Goal: Information Seeking & Learning: Learn about a topic

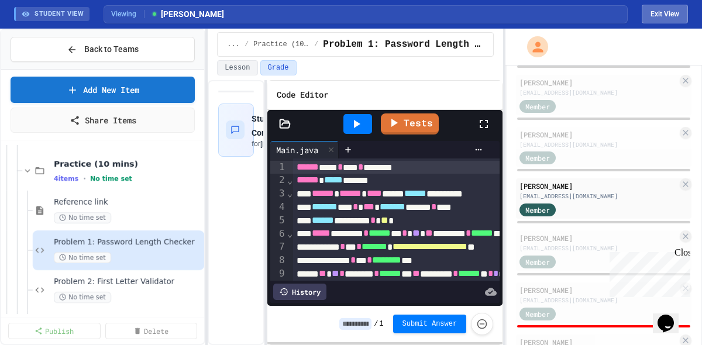
click at [653, 17] on button "Exit View" at bounding box center [665, 14] width 46 height 19
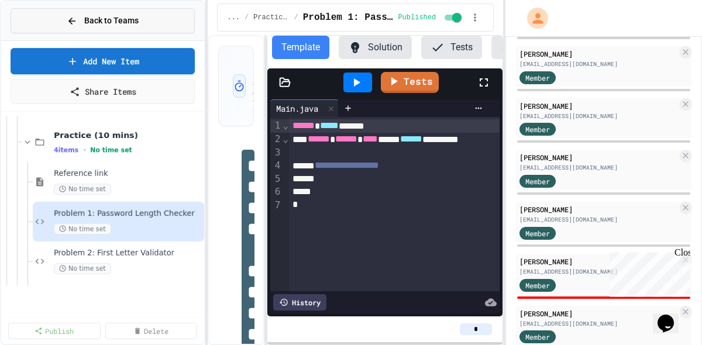
click at [126, 24] on span "Back to Teams" at bounding box center [111, 21] width 54 height 12
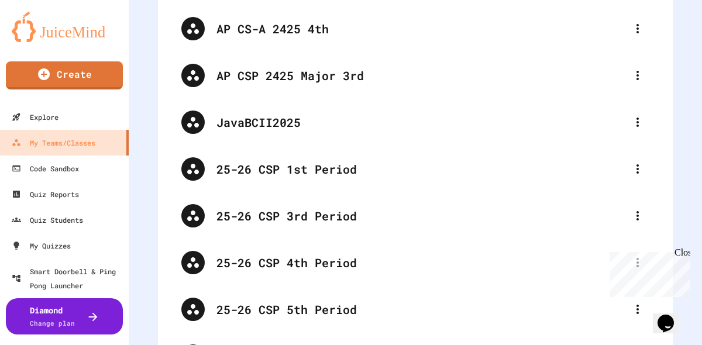
click at [73, 25] on img at bounding box center [64, 27] width 105 height 30
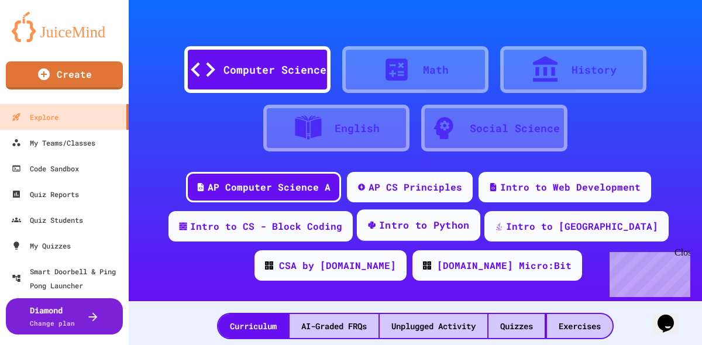
scroll to position [61, 0]
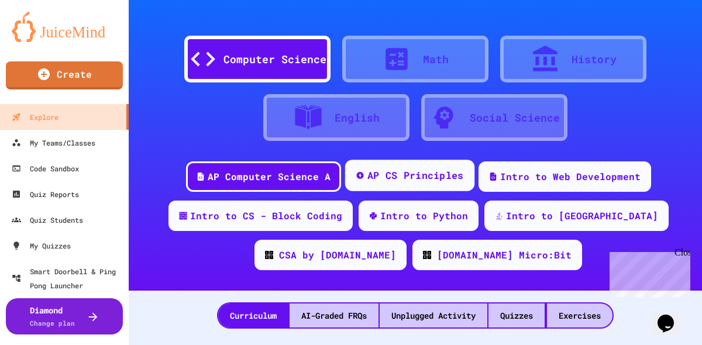
click at [422, 177] on div "AP CS Principles" at bounding box center [415, 175] width 97 height 15
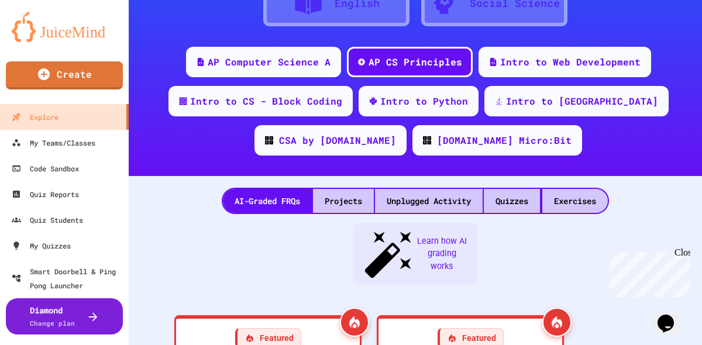
scroll to position [185, 0]
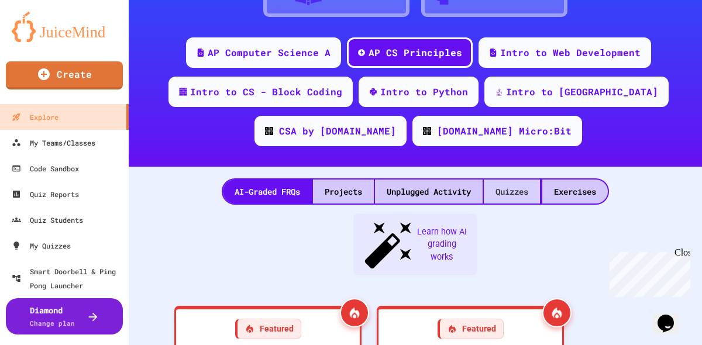
click at [522, 198] on div "Quizzes" at bounding box center [512, 192] width 56 height 24
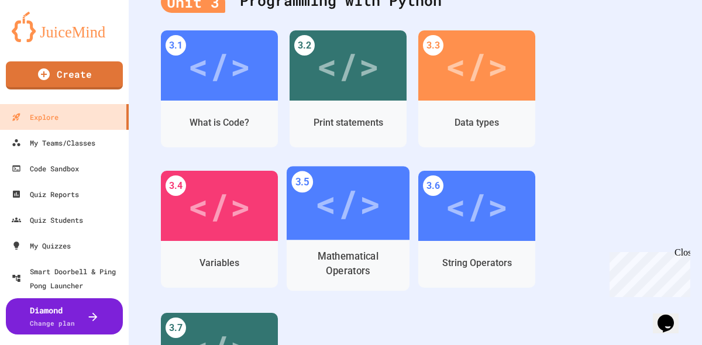
scroll to position [1003, 0]
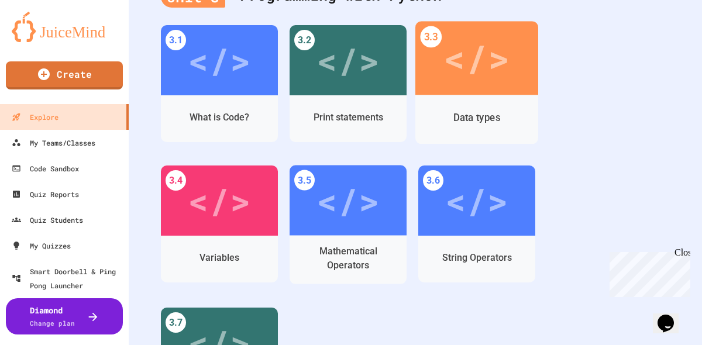
click at [481, 99] on div "Data types" at bounding box center [476, 119] width 123 height 49
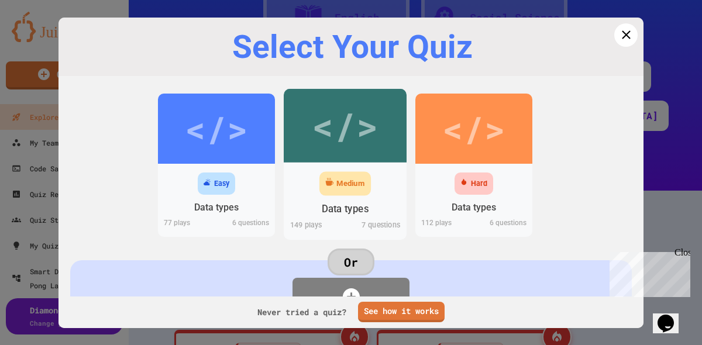
scroll to position [1003, 0]
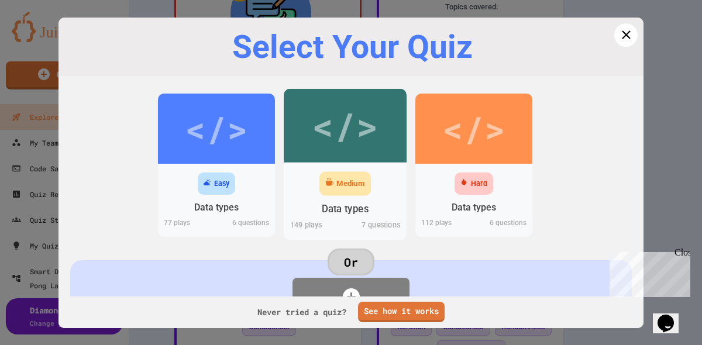
click at [347, 149] on div "</>" at bounding box center [345, 126] width 66 height 56
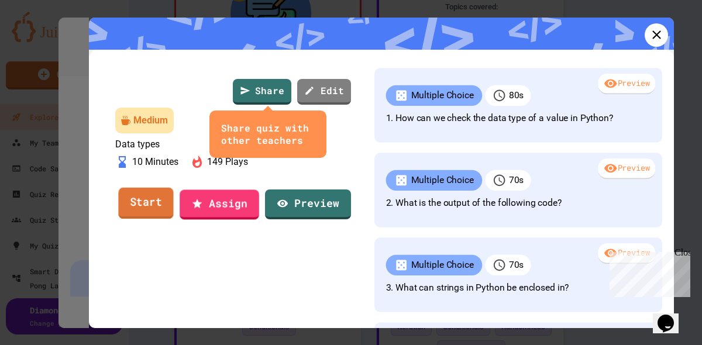
click at [131, 219] on link "Start" at bounding box center [145, 204] width 55 height 32
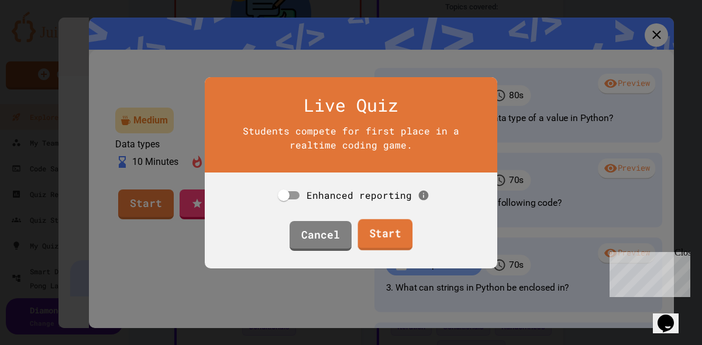
click at [376, 244] on link "Start" at bounding box center [384, 235] width 55 height 32
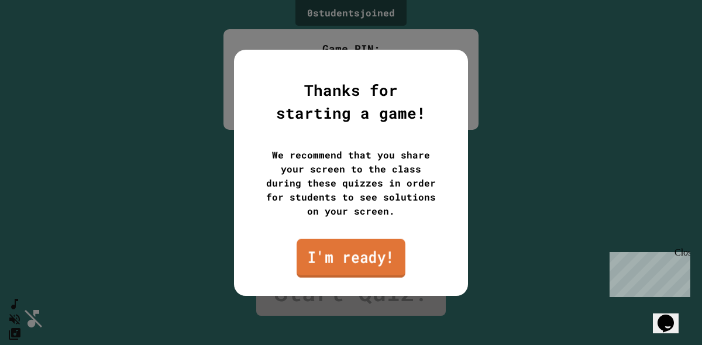
click at [355, 256] on link "I'm ready!" at bounding box center [351, 258] width 109 height 39
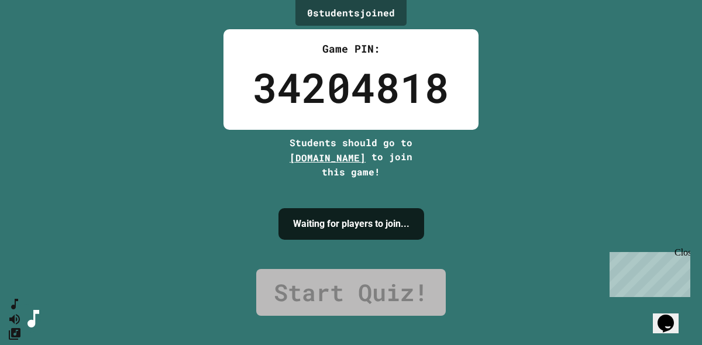
click at [688, 256] on div "Close" at bounding box center [681, 254] width 15 height 15
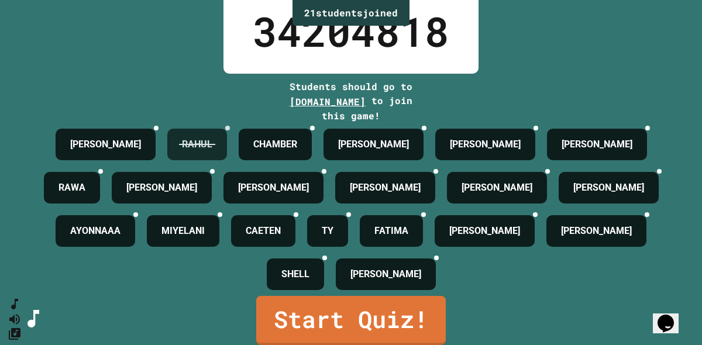
scroll to position [97, 0]
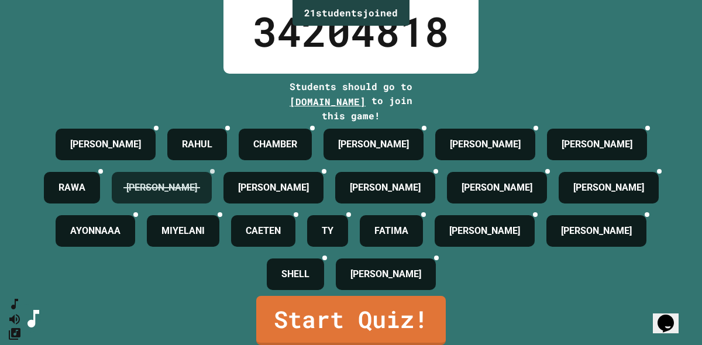
click at [215, 169] on div at bounding box center [212, 171] width 5 height 5
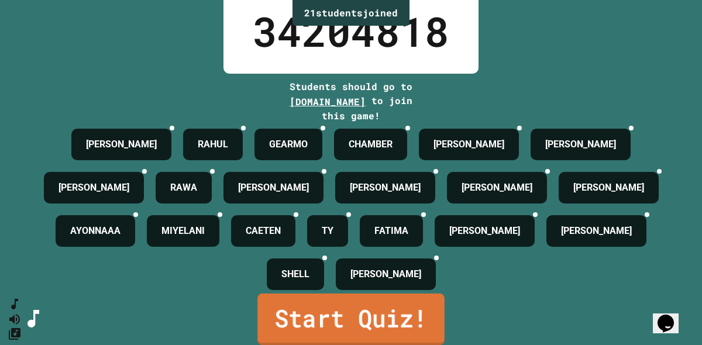
click at [362, 331] on link "Start Quiz!" at bounding box center [350, 319] width 187 height 51
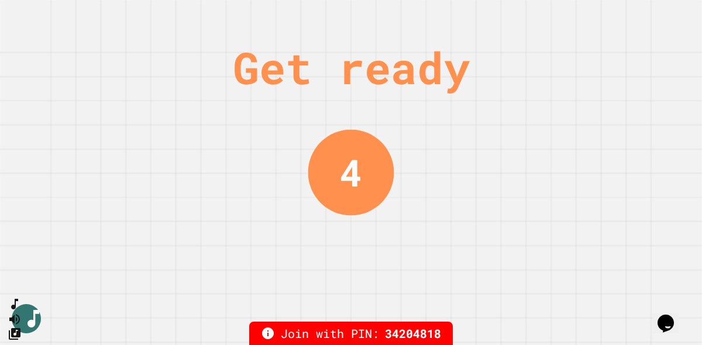
scroll to position [0, 0]
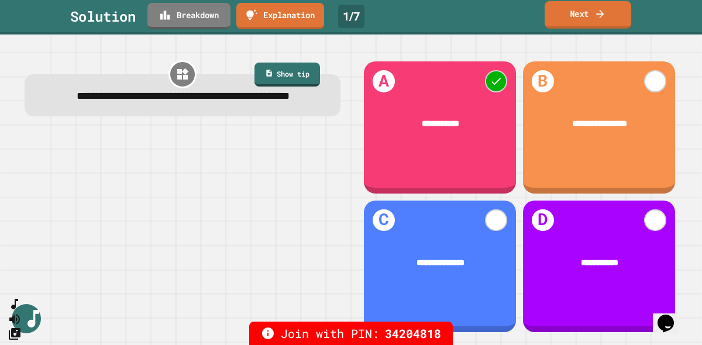
click at [604, 9] on icon at bounding box center [600, 14] width 12 height 12
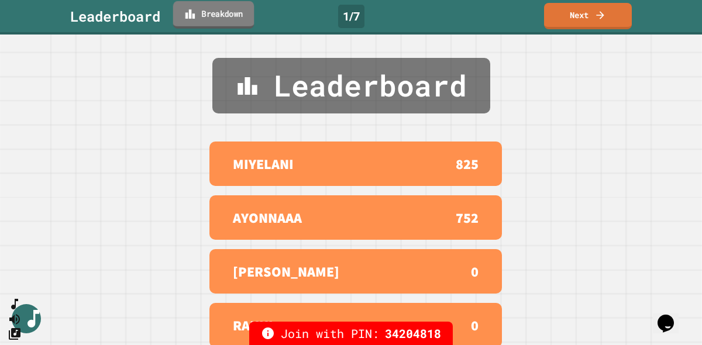
click at [223, 17] on link "Breakdown" at bounding box center [213, 14] width 81 height 27
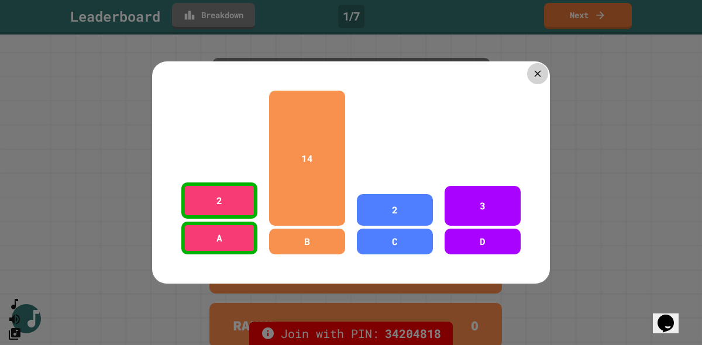
click at [531, 72] on div at bounding box center [537, 73] width 21 height 21
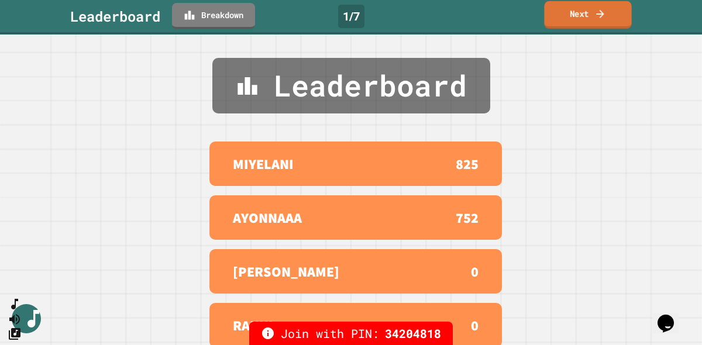
click at [588, 25] on link "Next" at bounding box center [587, 14] width 87 height 27
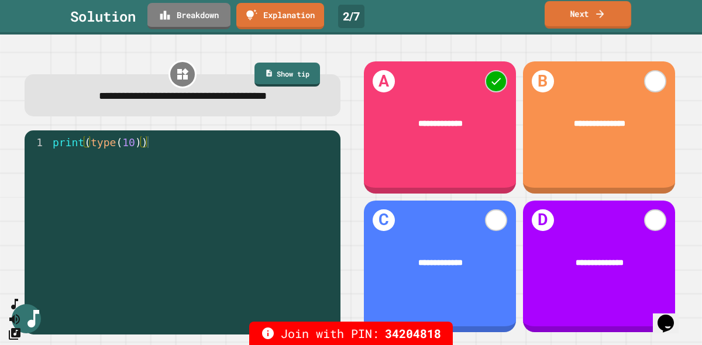
click at [595, 12] on icon at bounding box center [600, 14] width 12 height 12
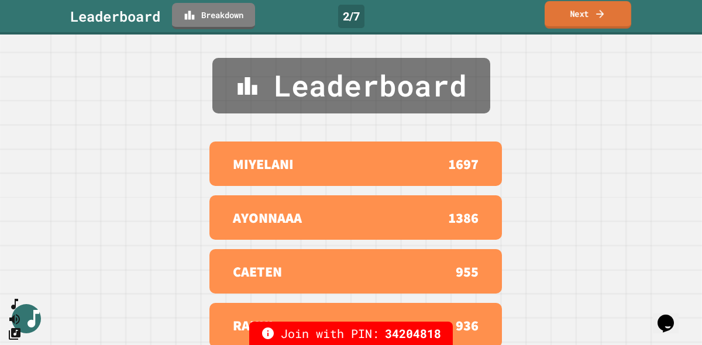
click at [584, 15] on link "Next" at bounding box center [588, 14] width 87 height 27
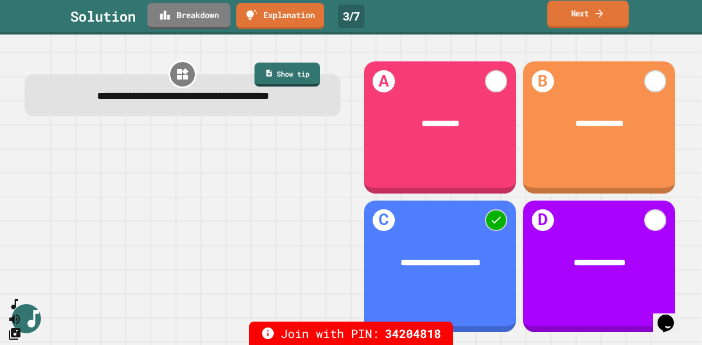
click at [591, 8] on link "Next" at bounding box center [587, 14] width 81 height 27
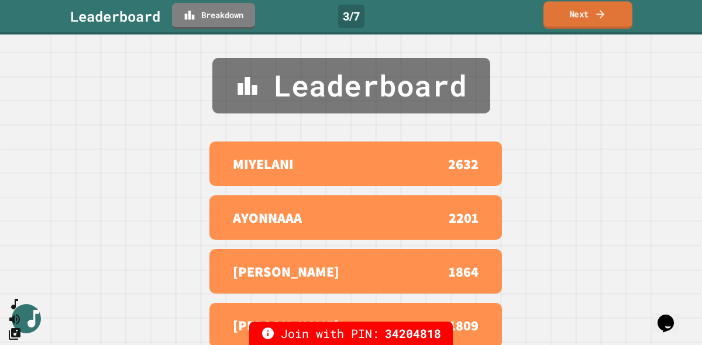
click at [596, 20] on link "Next" at bounding box center [587, 14] width 89 height 27
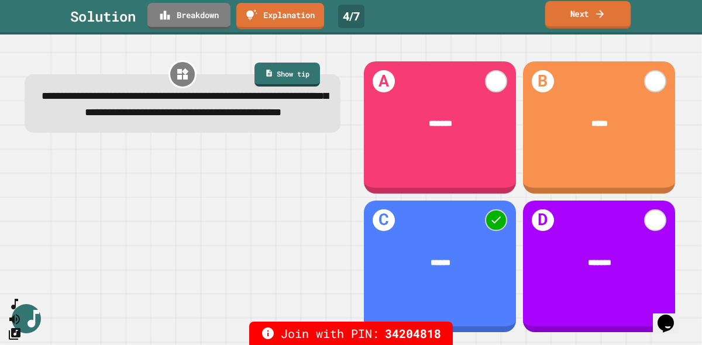
click at [590, 13] on link "Next" at bounding box center [587, 14] width 85 height 27
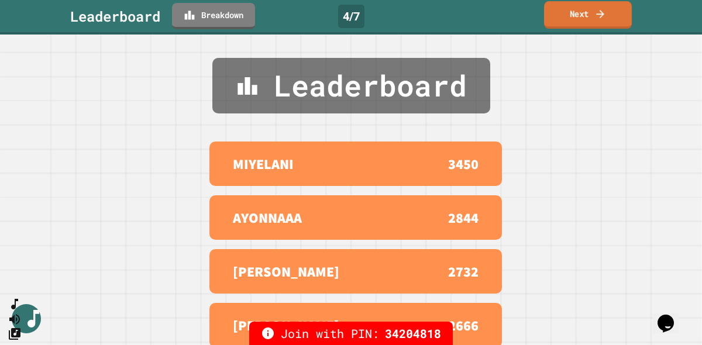
click at [561, 23] on link "Next" at bounding box center [588, 14] width 88 height 27
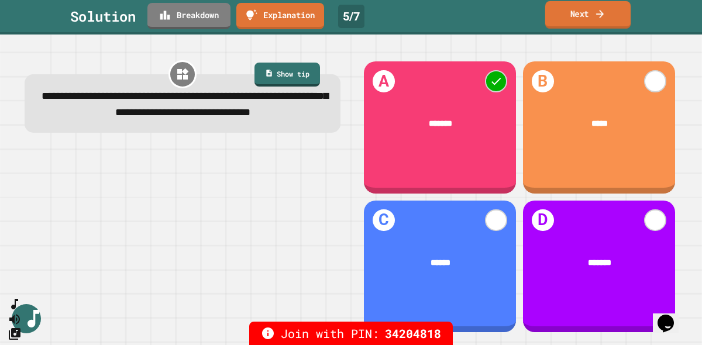
click at [600, 15] on icon at bounding box center [600, 14] width 12 height 12
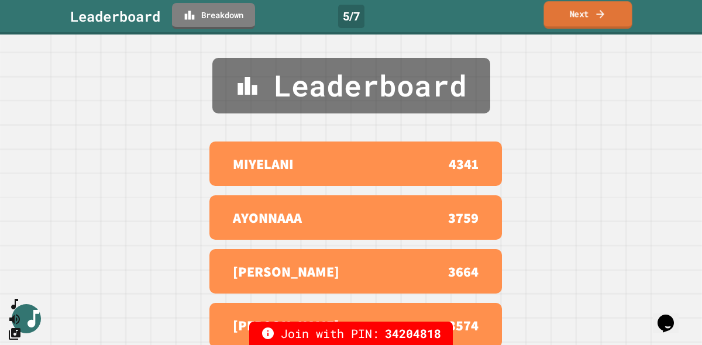
click at [569, 27] on link "Next" at bounding box center [587, 14] width 88 height 27
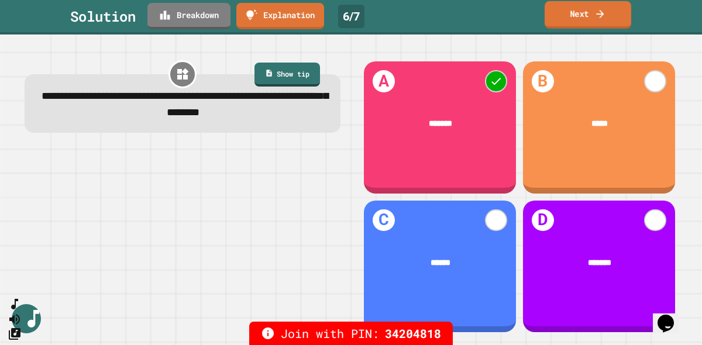
click at [559, 16] on link "Next" at bounding box center [588, 14] width 87 height 27
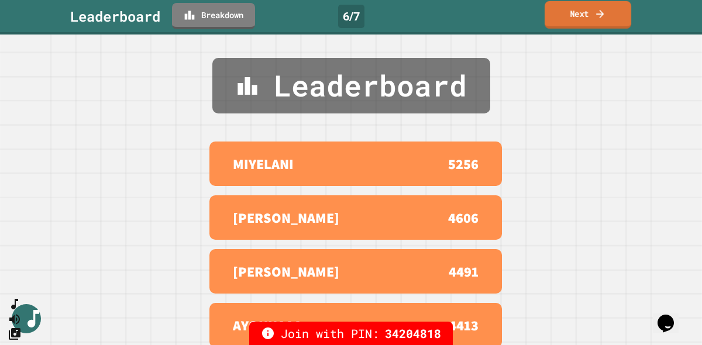
click at [560, 18] on link "Next" at bounding box center [588, 14] width 87 height 27
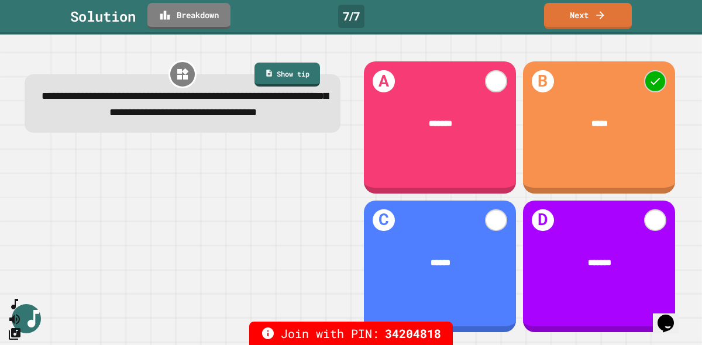
drag, startPoint x: 344, startPoint y: 169, endPoint x: 385, endPoint y: 142, distance: 49.0
click at [346, 167] on div "**********" at bounding box center [182, 197] width 337 height 297
click at [595, 2] on link "Next" at bounding box center [587, 14] width 85 height 27
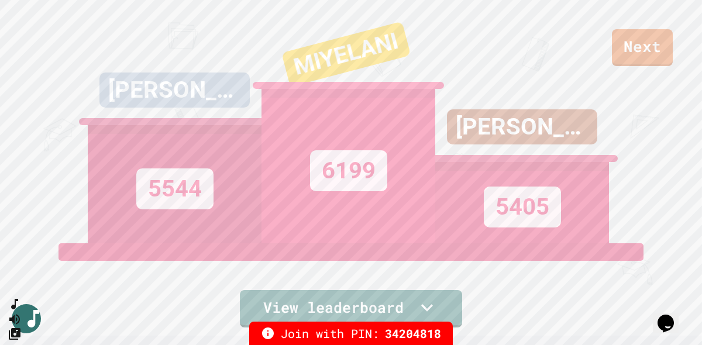
scroll to position [483, 0]
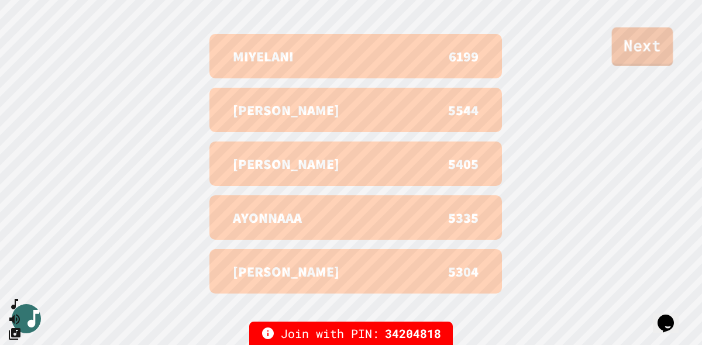
click at [642, 38] on link "Next" at bounding box center [642, 46] width 61 height 39
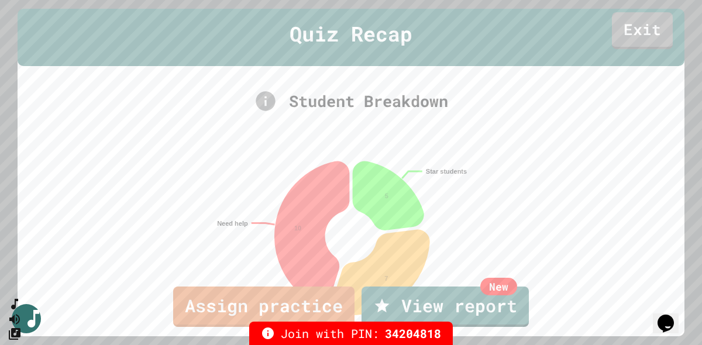
scroll to position [0, 0]
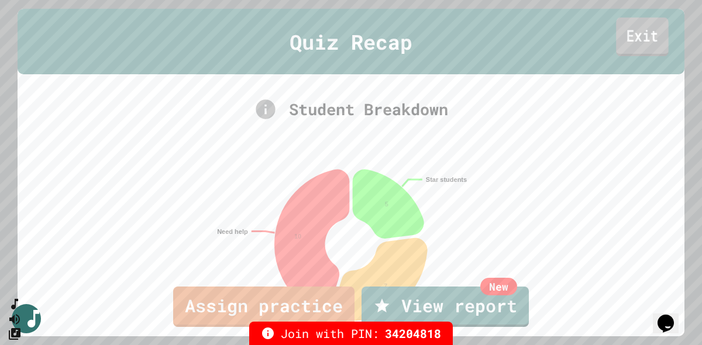
click at [652, 42] on link "Exit" at bounding box center [642, 37] width 53 height 39
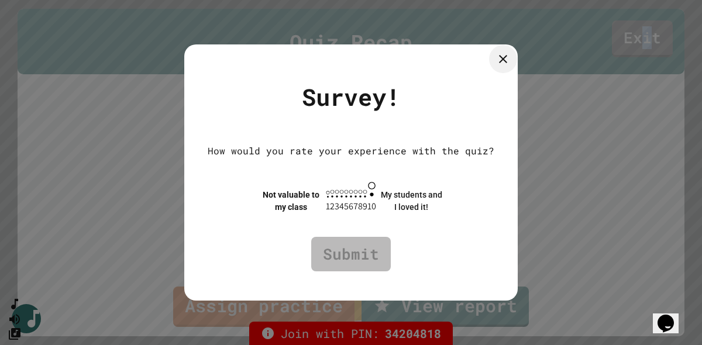
click at [507, 59] on icon at bounding box center [503, 59] width 8 height 8
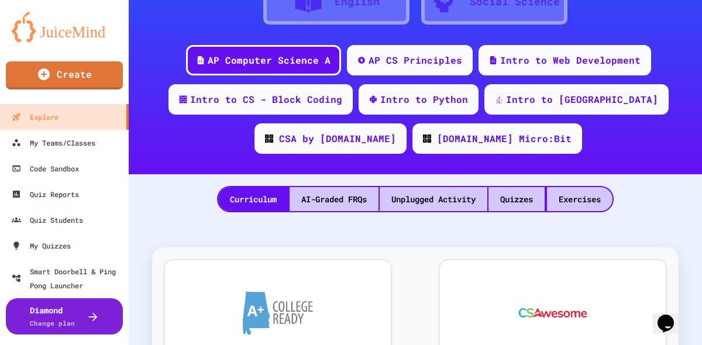
scroll to position [188, 0]
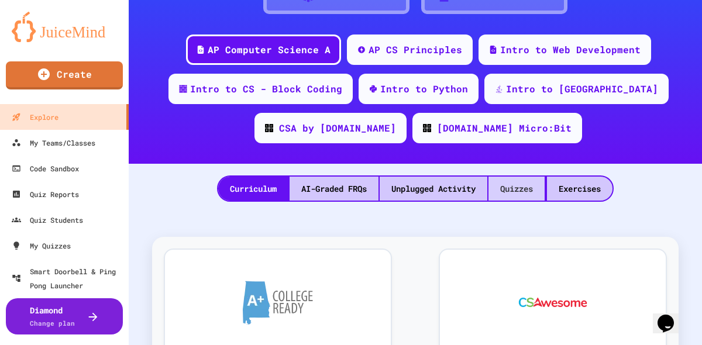
click at [521, 194] on div "Quizzes" at bounding box center [516, 189] width 56 height 24
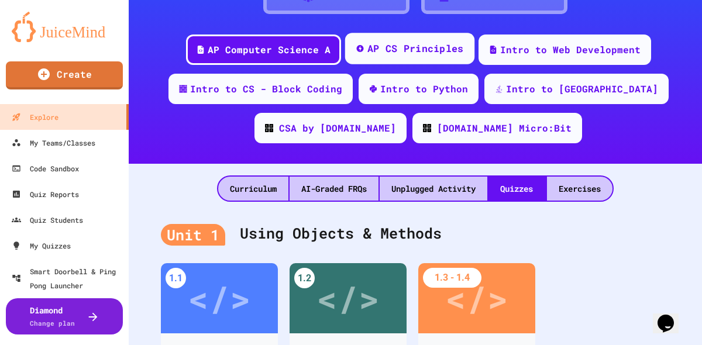
click at [408, 54] on div "AP CS Principles" at bounding box center [415, 49] width 97 height 15
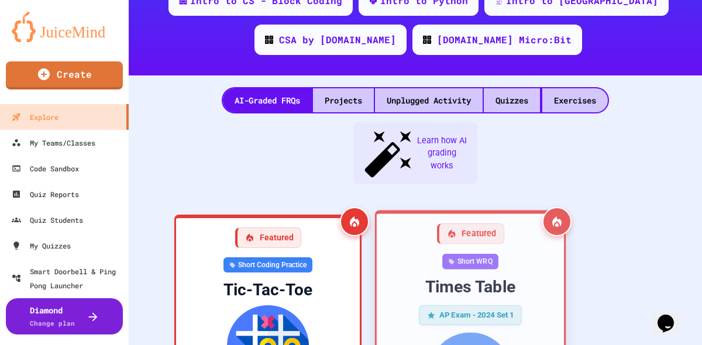
scroll to position [266, 0]
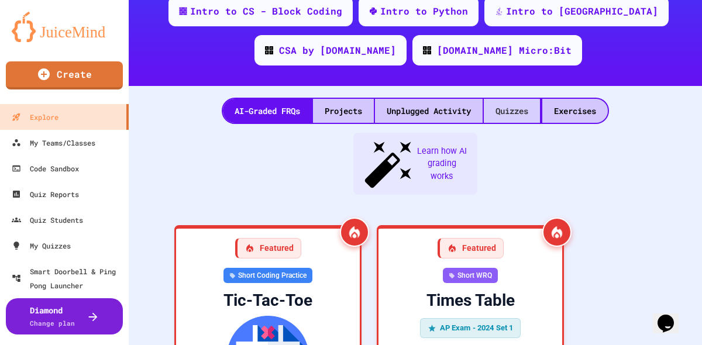
click at [519, 117] on div "Quizzes" at bounding box center [512, 111] width 56 height 24
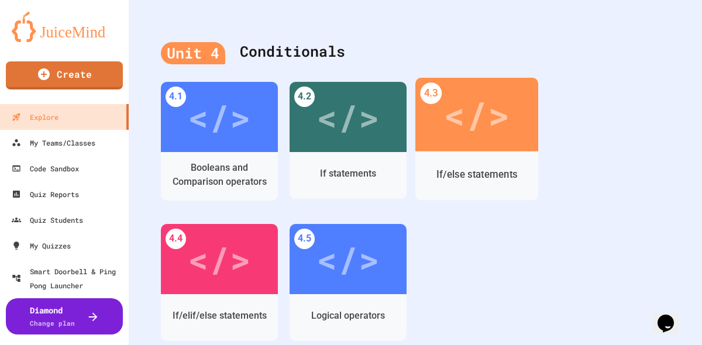
scroll to position [1443, 0]
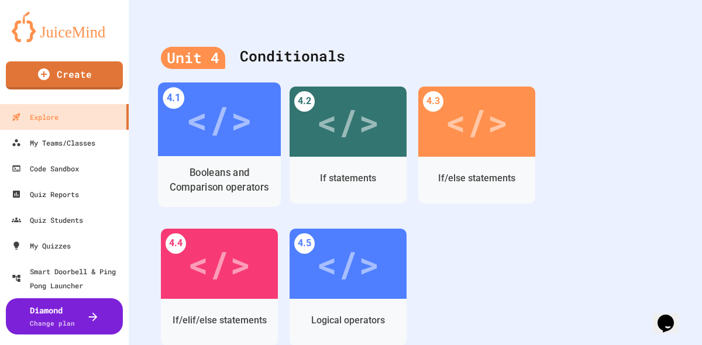
click at [214, 155] on div "</>" at bounding box center [219, 119] width 123 height 74
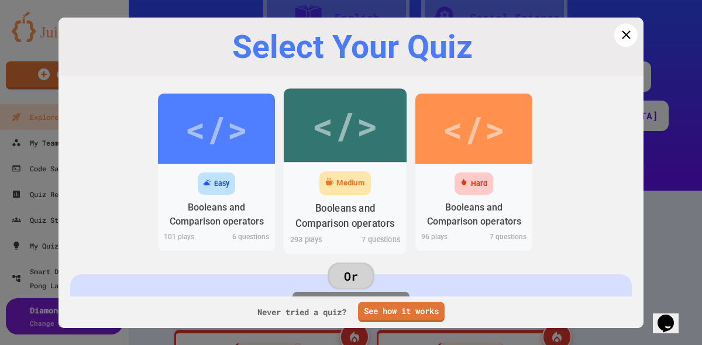
scroll to position [1443, 0]
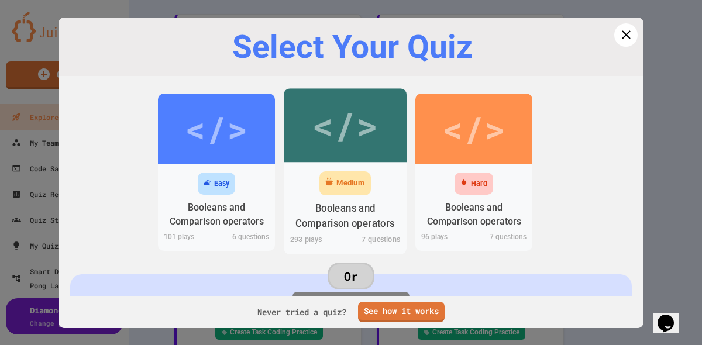
click at [370, 183] on div "Medium" at bounding box center [344, 183] width 51 height 24
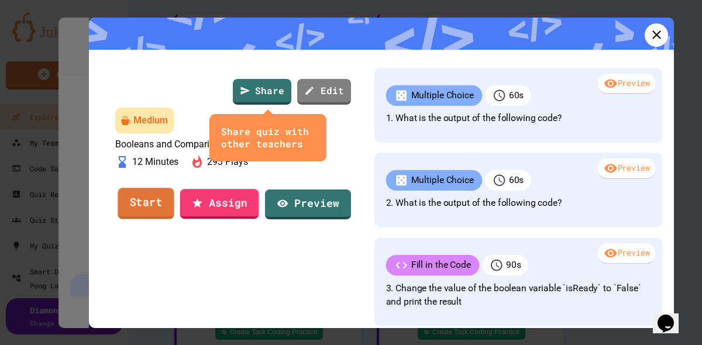
click at [153, 220] on link "Start" at bounding box center [146, 204] width 56 height 32
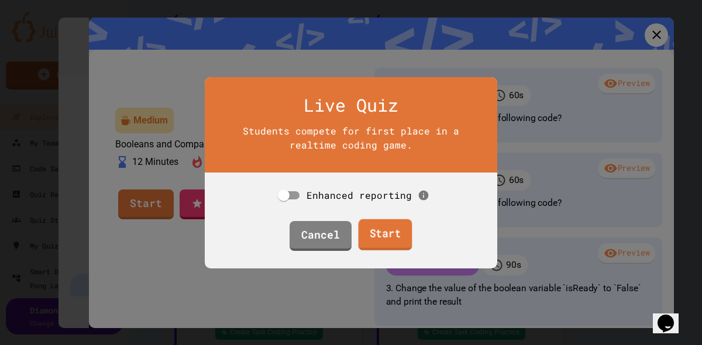
click at [384, 243] on link "Start" at bounding box center [385, 235] width 54 height 32
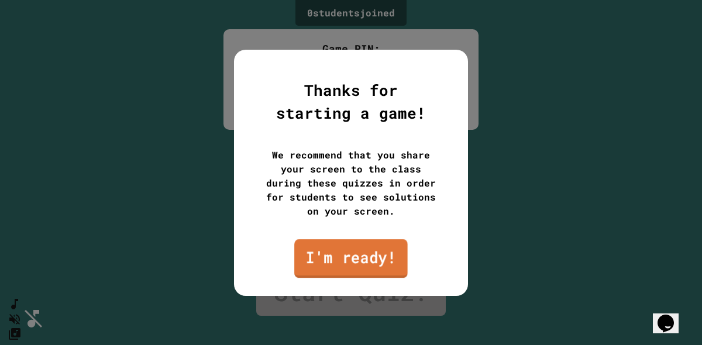
click at [355, 254] on link "I'm ready!" at bounding box center [350, 258] width 113 height 39
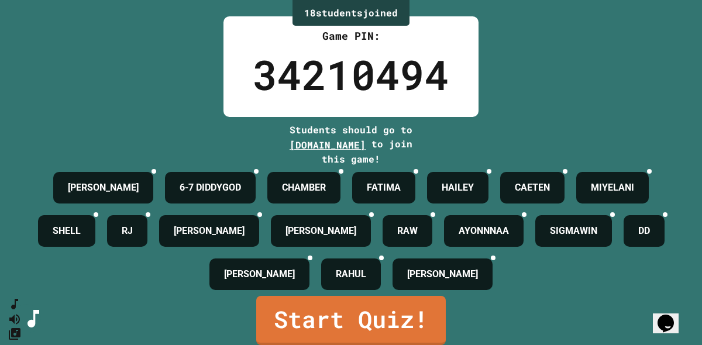
scroll to position [97, 0]
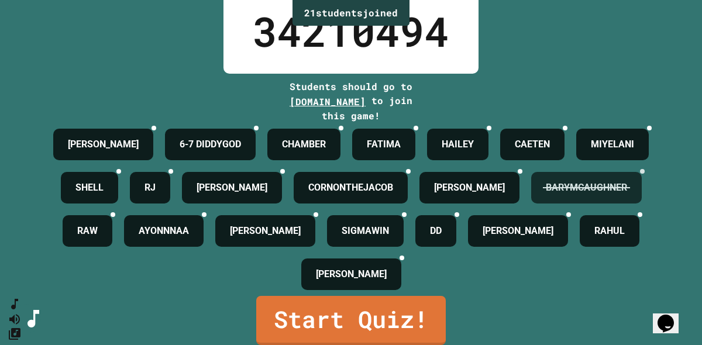
click at [642, 171] on icon at bounding box center [642, 171] width 0 height 0
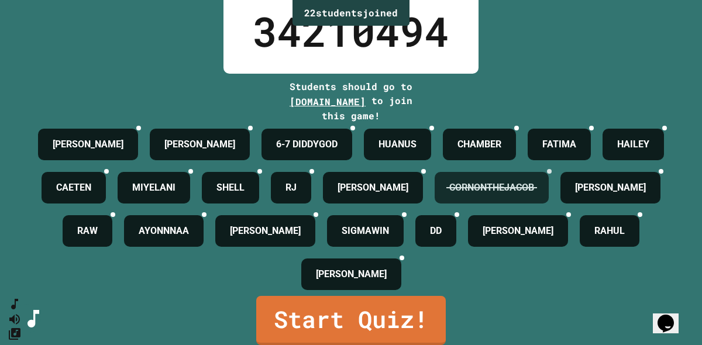
click at [549, 171] on icon at bounding box center [549, 171] width 0 height 0
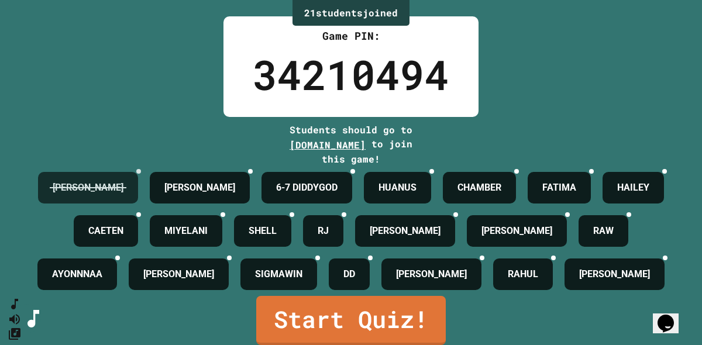
click at [139, 171] on icon at bounding box center [139, 171] width 0 height 0
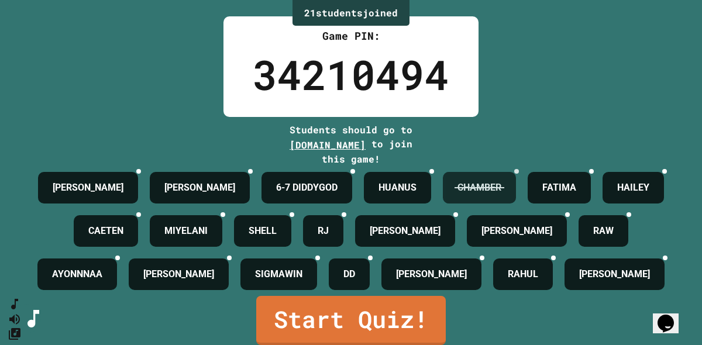
click at [432, 171] on icon at bounding box center [432, 171] width 0 height 0
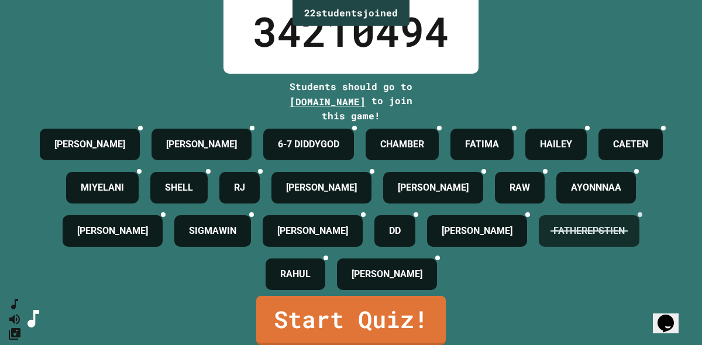
click at [638, 217] on div at bounding box center [640, 214] width 5 height 5
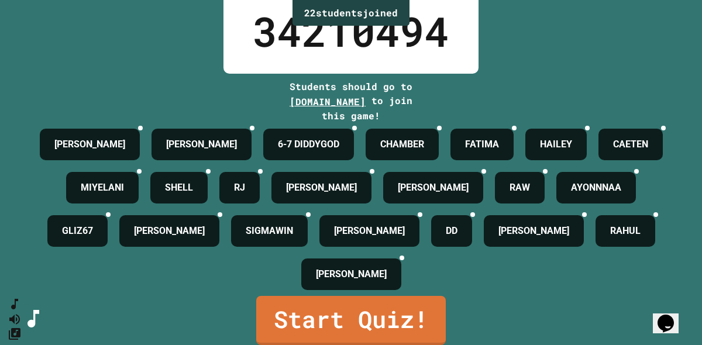
click at [311, 212] on div at bounding box center [308, 214] width 5 height 5
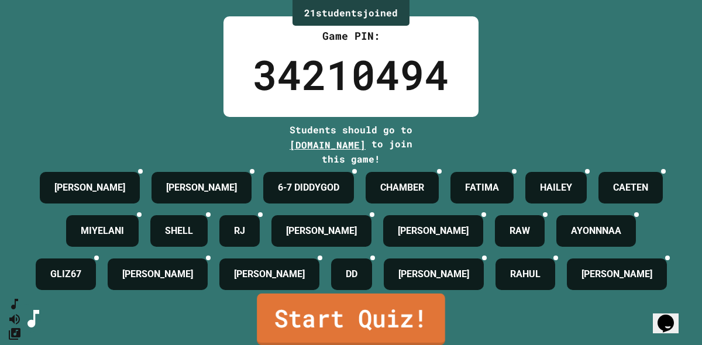
click at [405, 325] on link "Start Quiz!" at bounding box center [351, 319] width 188 height 51
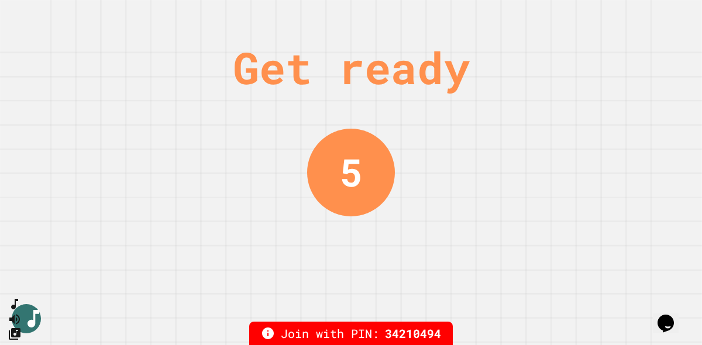
scroll to position [0, 0]
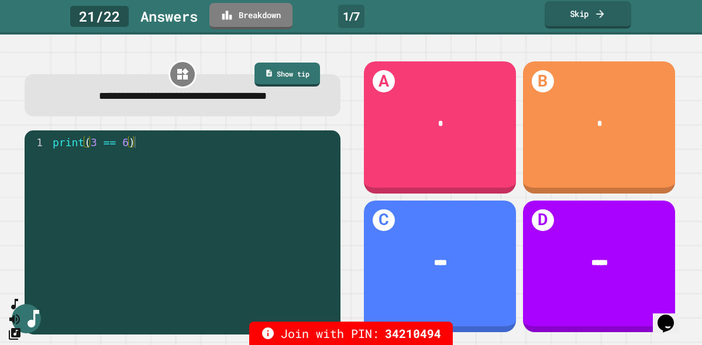
click at [600, 15] on icon at bounding box center [600, 14] width 12 height 12
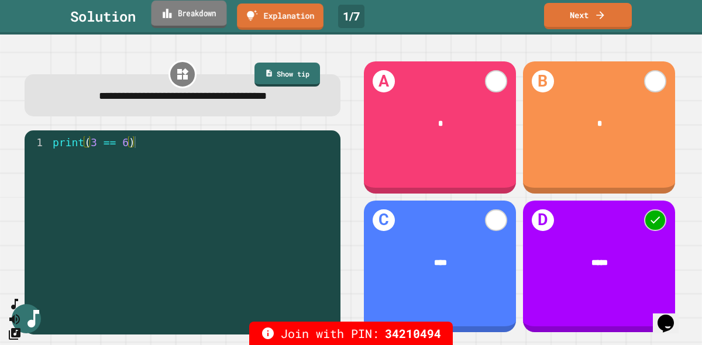
click at [195, 16] on link "Breakdown" at bounding box center [189, 14] width 75 height 27
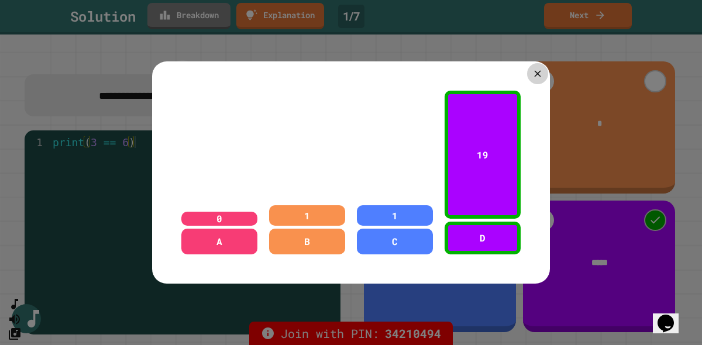
click at [542, 70] on icon at bounding box center [537, 73] width 11 height 11
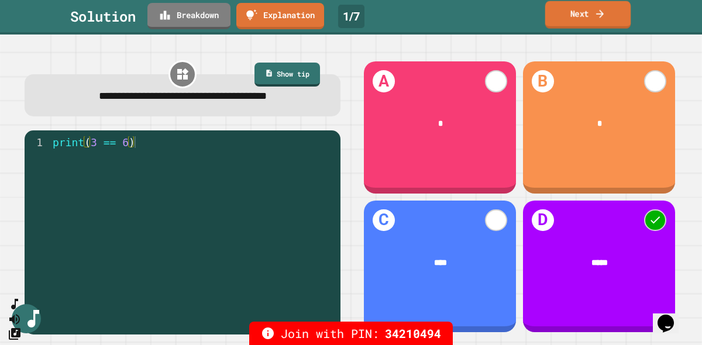
click at [611, 16] on link "Next" at bounding box center [588, 14] width 86 height 27
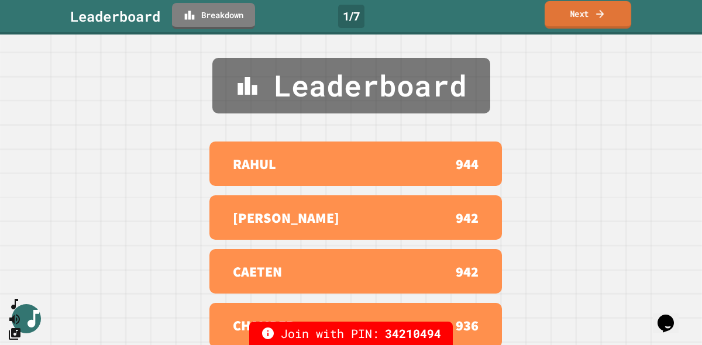
click at [596, 17] on icon at bounding box center [600, 14] width 12 height 12
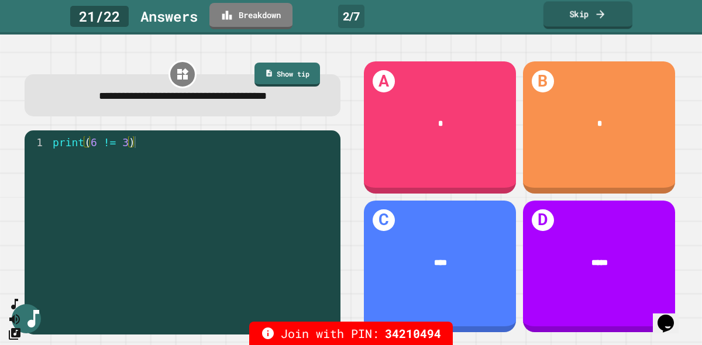
click at [612, 16] on link "Skip" at bounding box center [587, 14] width 89 height 27
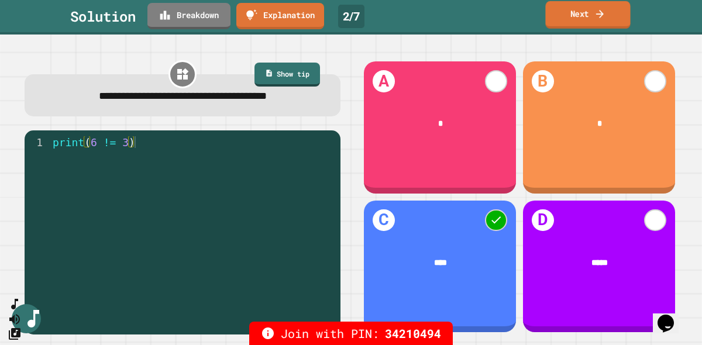
click at [603, 14] on icon at bounding box center [600, 13] width 8 height 8
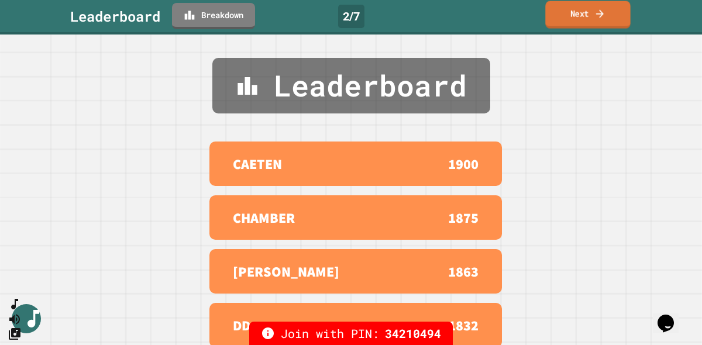
click at [590, 16] on link "Next" at bounding box center [587, 14] width 85 height 27
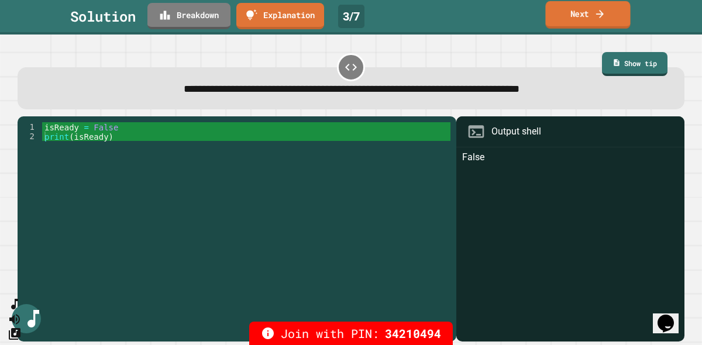
click at [584, 18] on link "Next" at bounding box center [587, 14] width 85 height 27
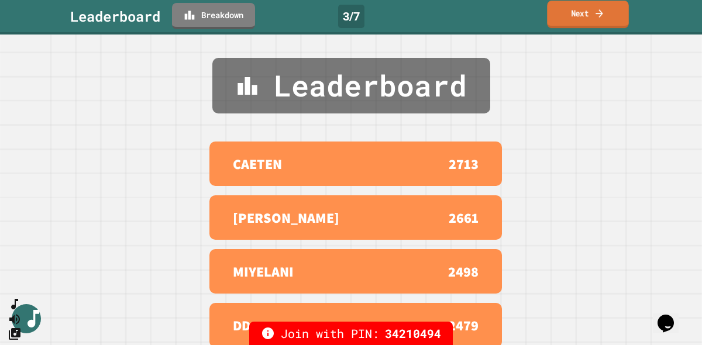
click at [579, 14] on link "Next" at bounding box center [587, 14] width 81 height 27
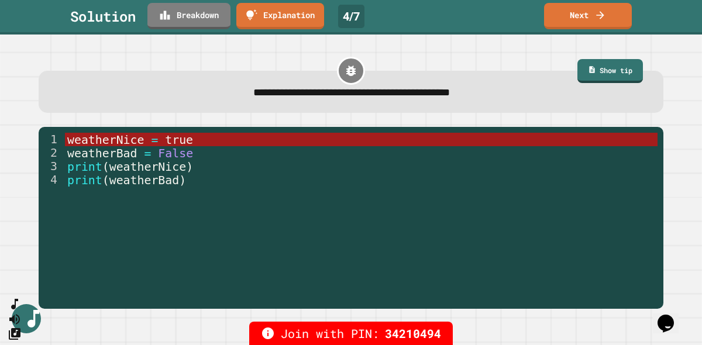
click at [598, 16] on icon at bounding box center [600, 15] width 12 height 12
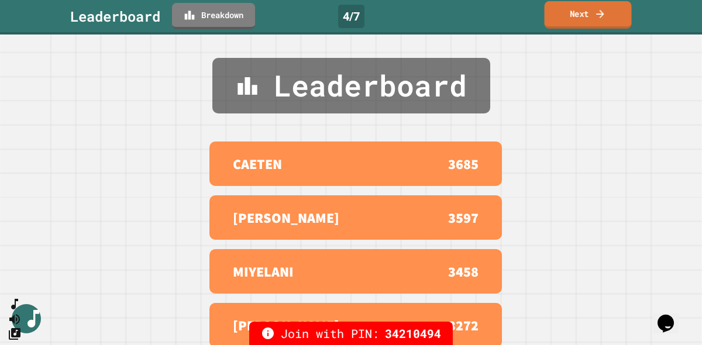
click at [594, 13] on icon at bounding box center [600, 14] width 12 height 12
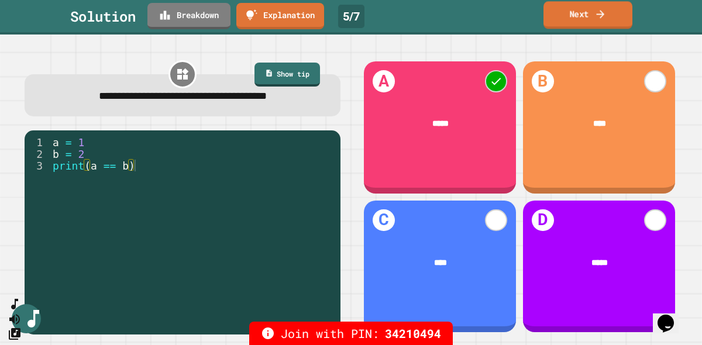
click at [570, 12] on link "Next" at bounding box center [587, 14] width 89 height 27
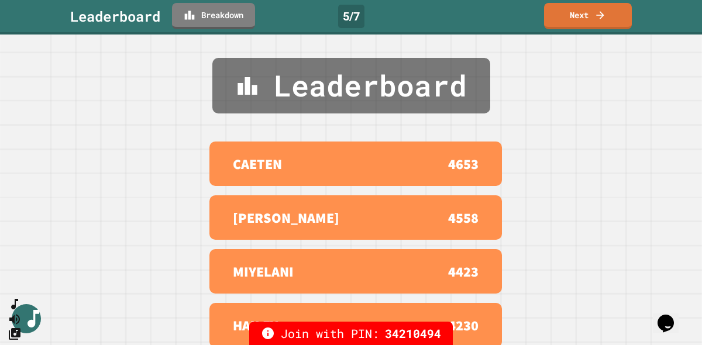
click at [598, 23] on link "Next" at bounding box center [588, 16] width 88 height 26
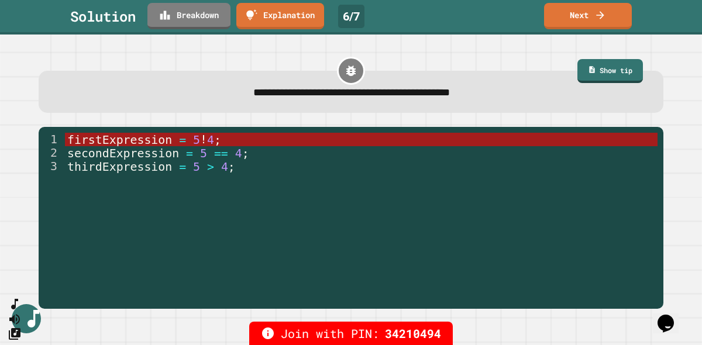
click at [574, 16] on link "Next" at bounding box center [588, 16] width 88 height 26
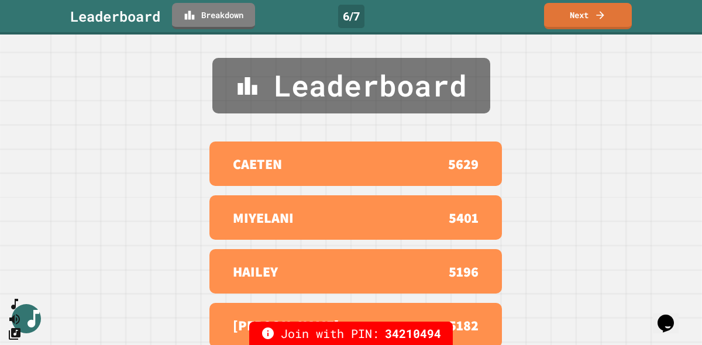
click at [623, 15] on link "Next" at bounding box center [588, 16] width 88 height 26
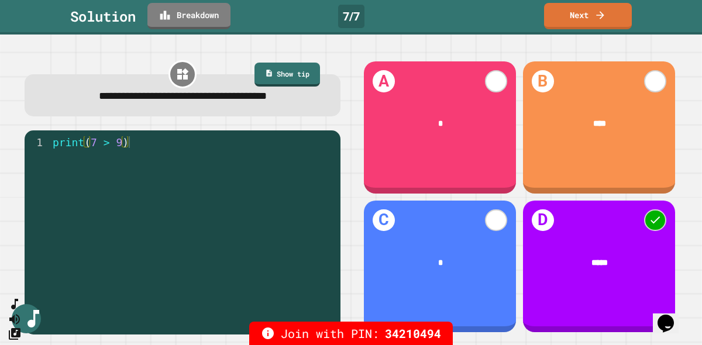
click at [541, 15] on div "Solution Breakdown 7 / 7 Next" at bounding box center [351, 16] width 702 height 26
click at [583, 19] on link "Next" at bounding box center [587, 15] width 88 height 26
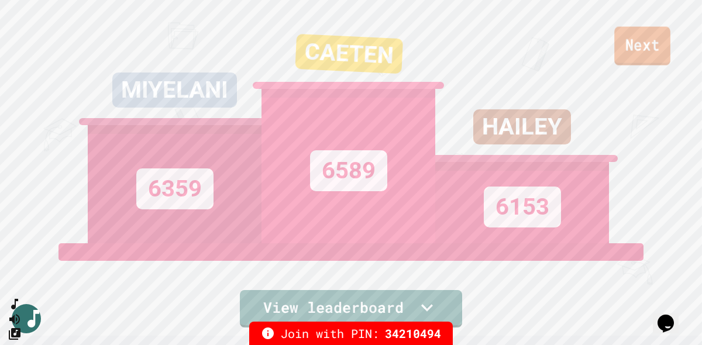
click at [633, 46] on link "Next" at bounding box center [642, 46] width 56 height 39
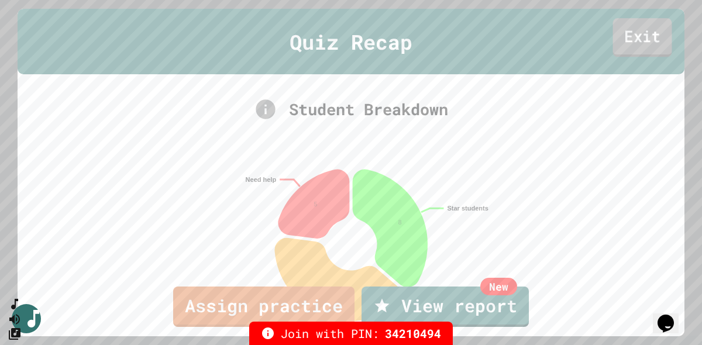
click at [647, 40] on link "Exit" at bounding box center [642, 37] width 59 height 39
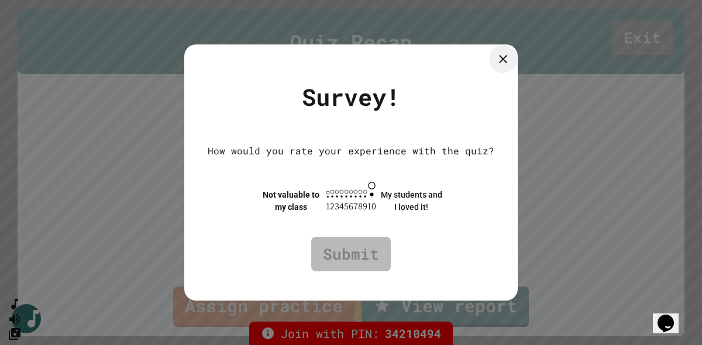
click at [510, 60] on icon at bounding box center [503, 59] width 14 height 14
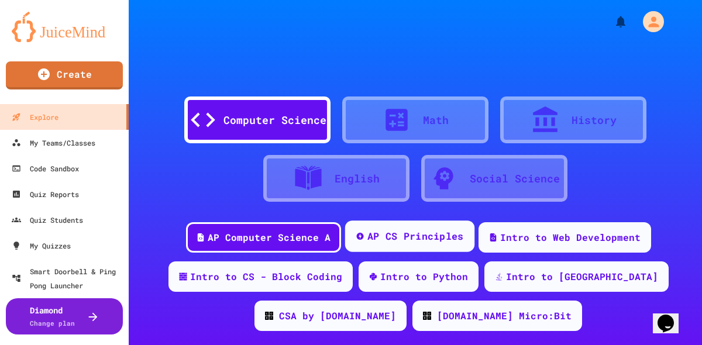
scroll to position [121, 0]
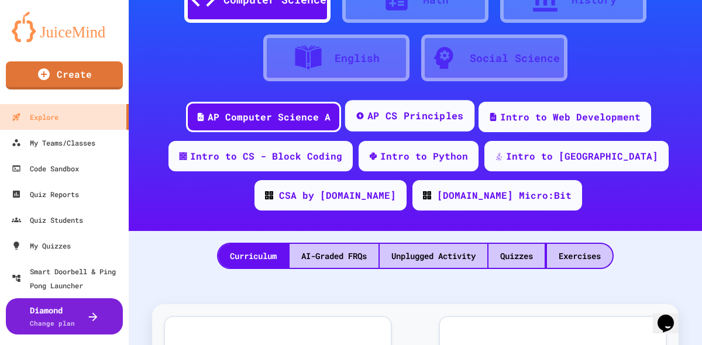
click at [402, 115] on div "AP CS Principles" at bounding box center [415, 116] width 97 height 15
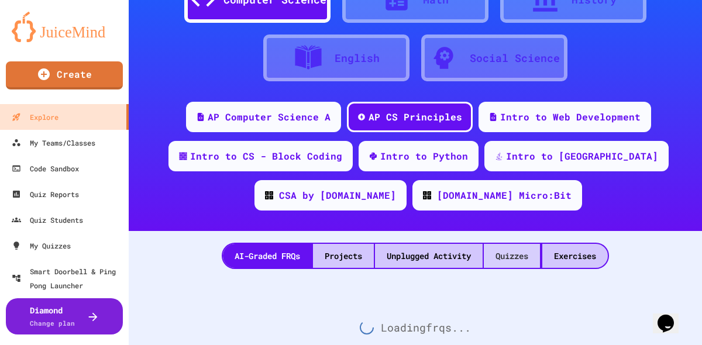
click at [517, 256] on div "Quizzes" at bounding box center [512, 256] width 56 height 24
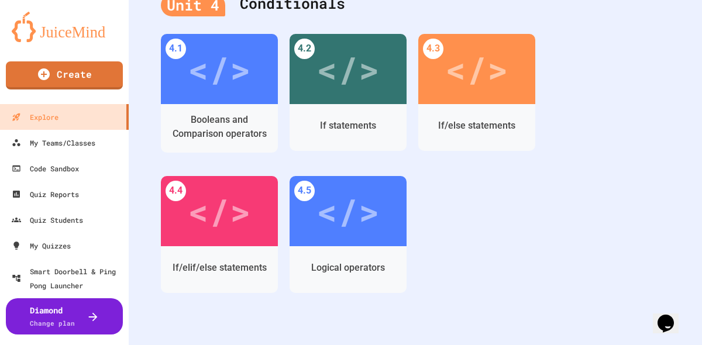
scroll to position [1492, 0]
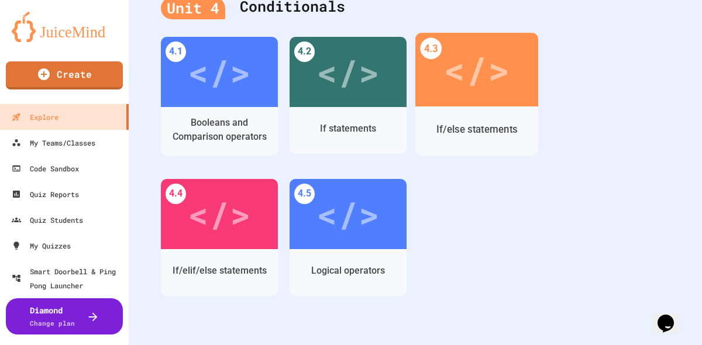
click at [500, 95] on div "</>" at bounding box center [476, 69] width 66 height 55
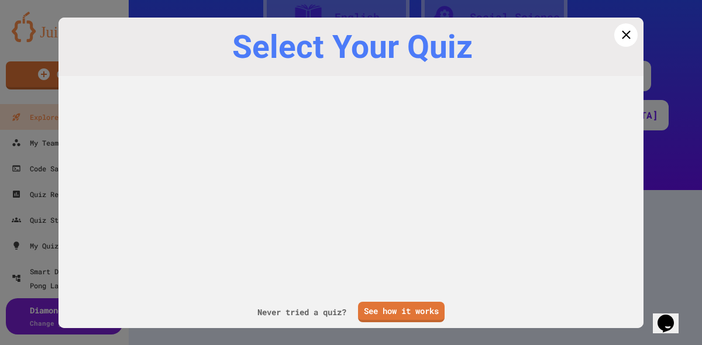
scroll to position [161, 0]
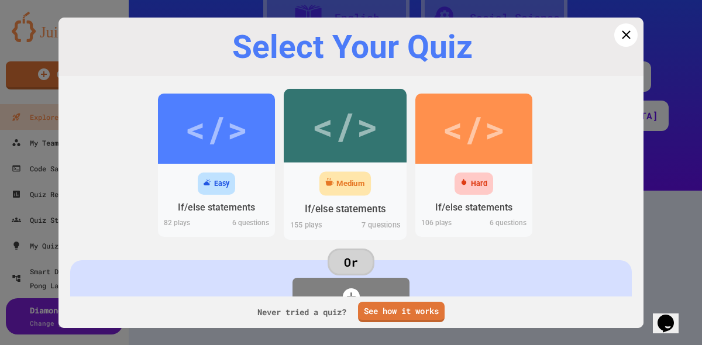
click at [338, 158] on div "</>" at bounding box center [345, 125] width 123 height 74
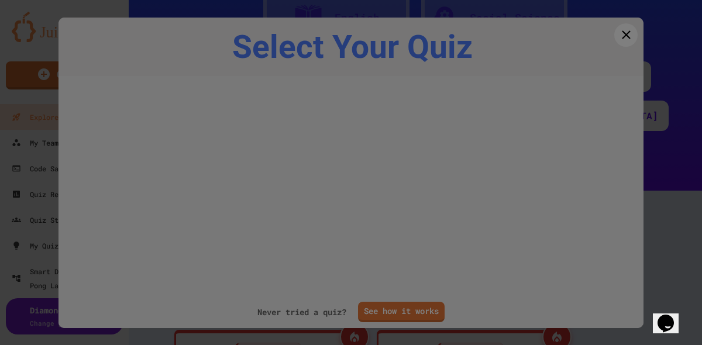
scroll to position [1492, 0]
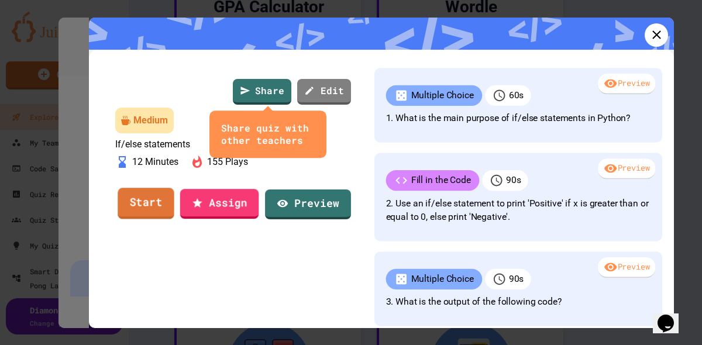
click at [139, 220] on link "Start" at bounding box center [146, 204] width 57 height 32
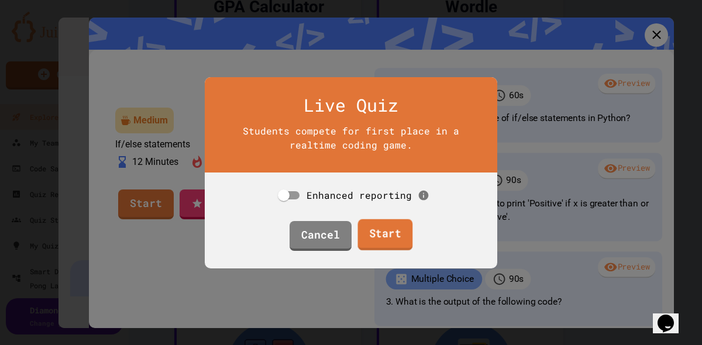
click at [400, 250] on link "Start" at bounding box center [384, 235] width 55 height 32
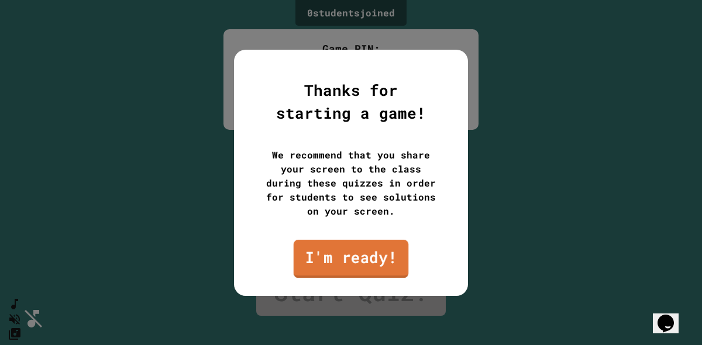
click at [415, 256] on div "Thanks for starting a game! We recommend that you share your screen to the clas…" at bounding box center [351, 173] width 234 height 246
click at [371, 250] on link "I'm ready!" at bounding box center [351, 258] width 108 height 39
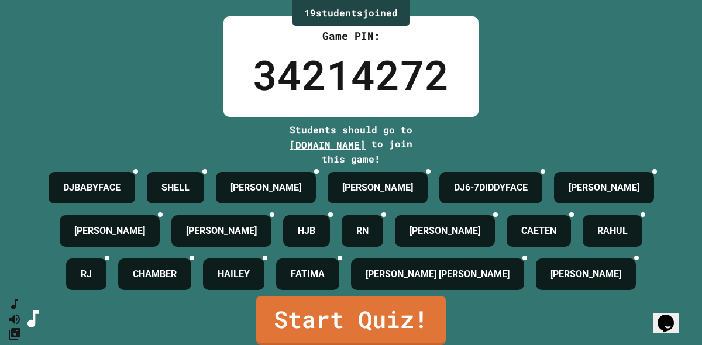
scroll to position [97, 0]
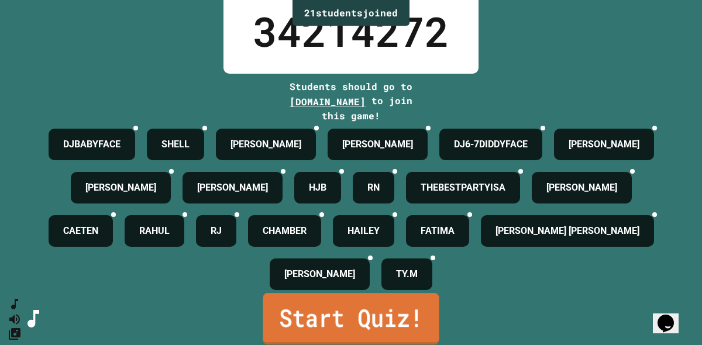
click at [323, 315] on link "Start Quiz!" at bounding box center [351, 318] width 176 height 51
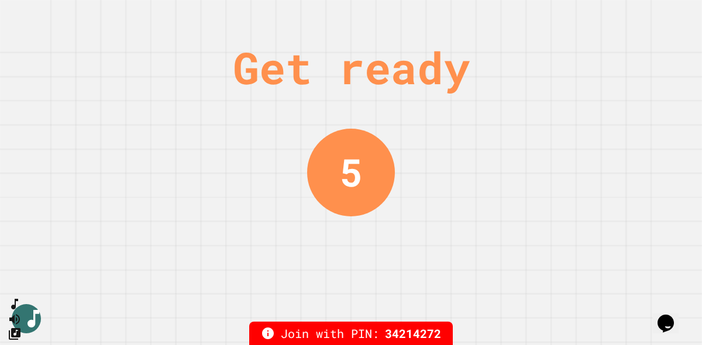
scroll to position [0, 0]
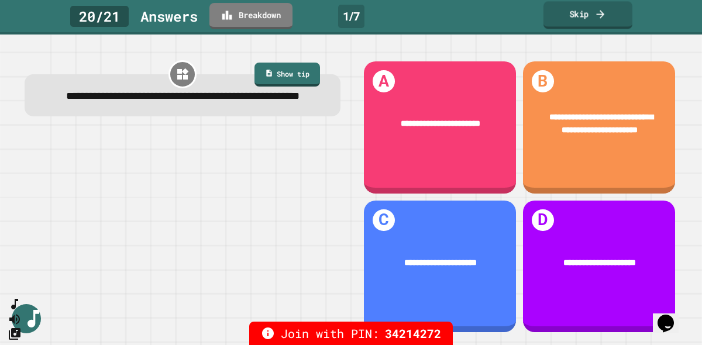
click at [611, 19] on link "Skip" at bounding box center [587, 14] width 89 height 27
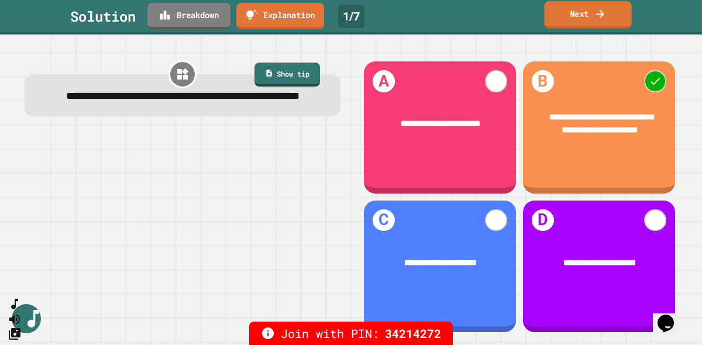
click at [597, 18] on icon at bounding box center [600, 14] width 12 height 12
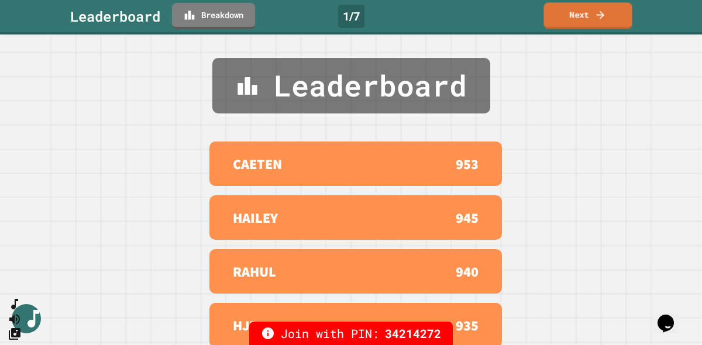
drag, startPoint x: 584, startPoint y: 16, endPoint x: 591, endPoint y: 22, distance: 8.8
click at [584, 16] on link "Next" at bounding box center [587, 15] width 88 height 26
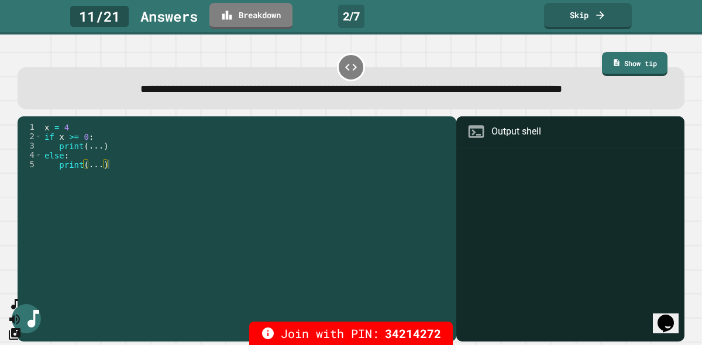
click at [531, 139] on div "Output shell" at bounding box center [516, 132] width 50 height 14
drag, startPoint x: 282, startPoint y: 88, endPoint x: 323, endPoint y: 86, distance: 41.6
click at [323, 86] on span "**********" at bounding box center [351, 89] width 422 height 11
drag, startPoint x: 280, startPoint y: 88, endPoint x: 339, endPoint y: 86, distance: 59.1
click at [342, 87] on span "**********" at bounding box center [351, 89] width 422 height 11
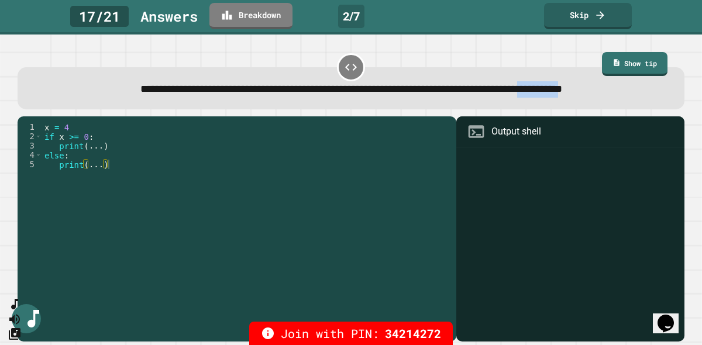
drag, startPoint x: 317, startPoint y: 107, endPoint x: 380, endPoint y: 112, distance: 62.8
click at [380, 94] on span "**********" at bounding box center [351, 89] width 422 height 11
click at [651, 61] on link "Show tip" at bounding box center [635, 62] width 66 height 25
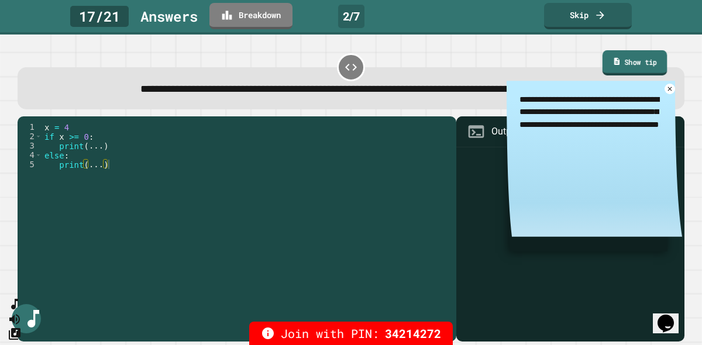
click at [650, 61] on link "Show tip" at bounding box center [634, 62] width 65 height 25
type textarea "*"
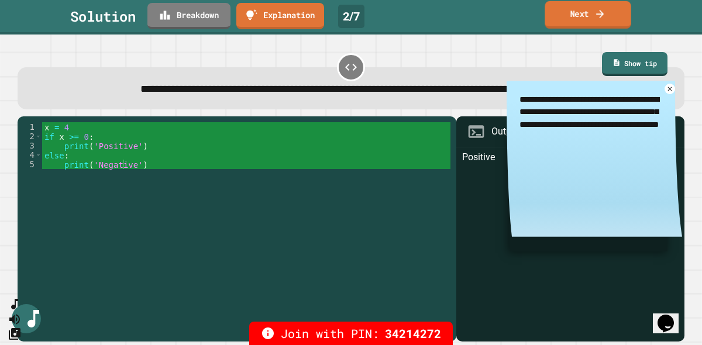
click at [581, 19] on link "Next" at bounding box center [588, 14] width 86 height 27
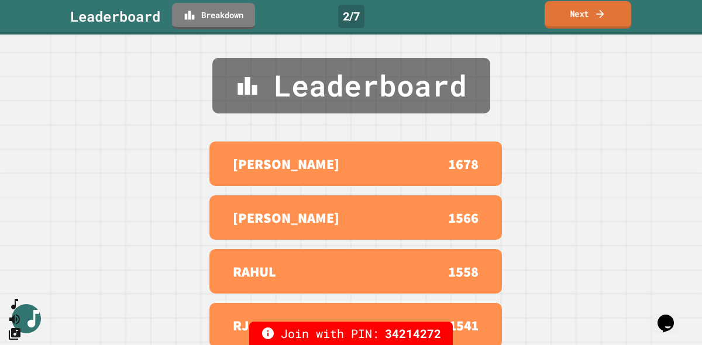
click at [584, 19] on link "Next" at bounding box center [588, 14] width 87 height 27
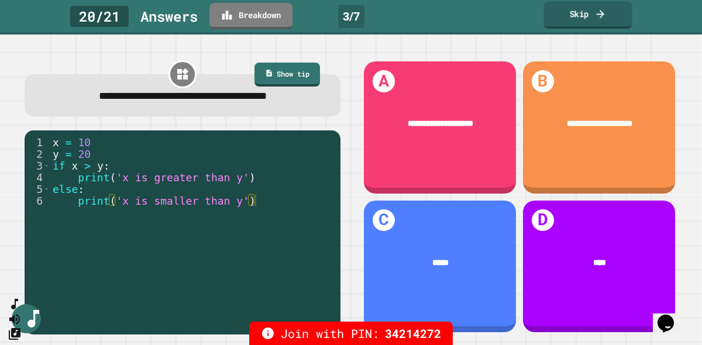
click at [602, 12] on icon at bounding box center [600, 14] width 8 height 8
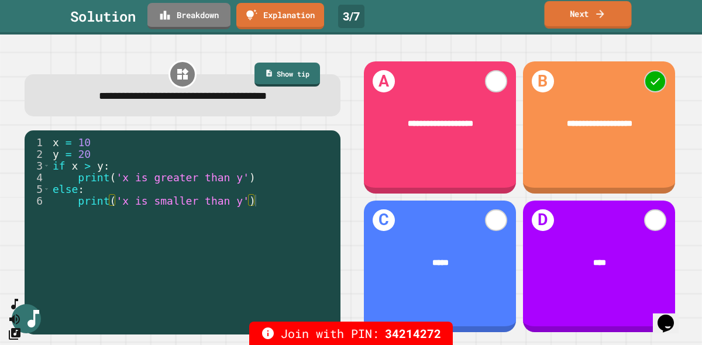
click at [595, 7] on link "Next" at bounding box center [588, 14] width 87 height 27
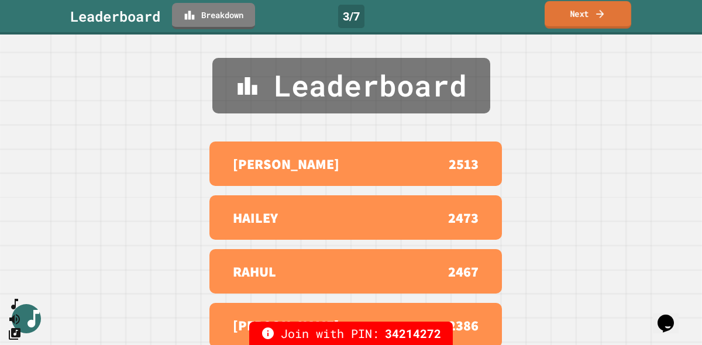
click at [600, 9] on icon at bounding box center [600, 14] width 12 height 12
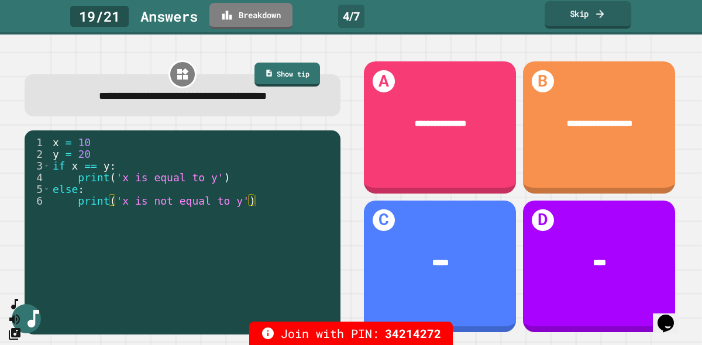
click at [596, 12] on icon at bounding box center [600, 14] width 12 height 12
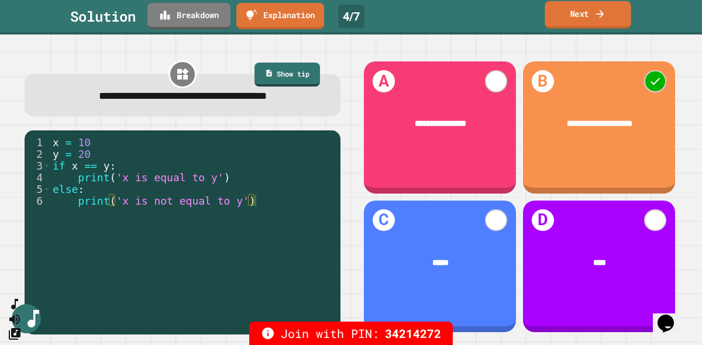
click at [578, 16] on link "Next" at bounding box center [588, 14] width 86 height 27
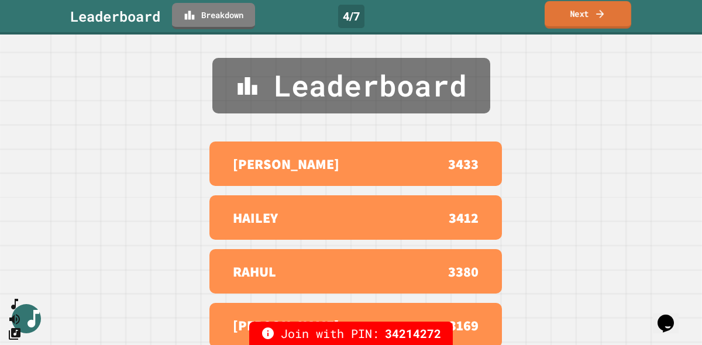
click at [583, 14] on link "Next" at bounding box center [588, 14] width 87 height 27
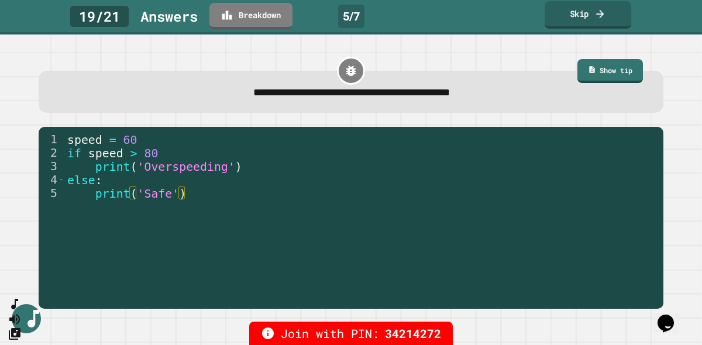
click at [570, 17] on link "Skip" at bounding box center [588, 14] width 87 height 27
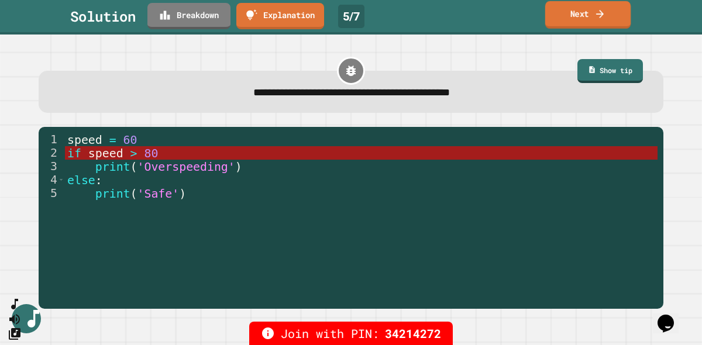
click at [593, 20] on link "Next" at bounding box center [587, 14] width 85 height 27
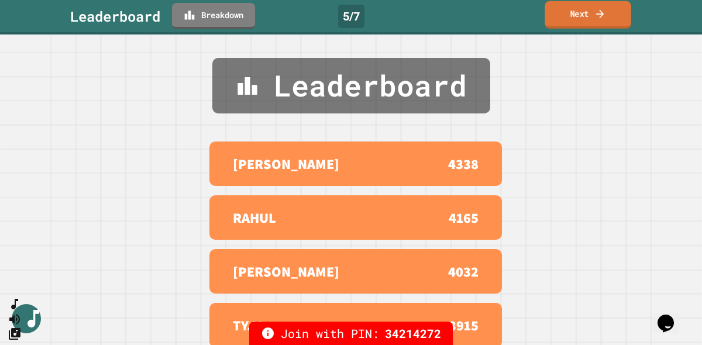
click at [579, 18] on link "Next" at bounding box center [588, 14] width 86 height 27
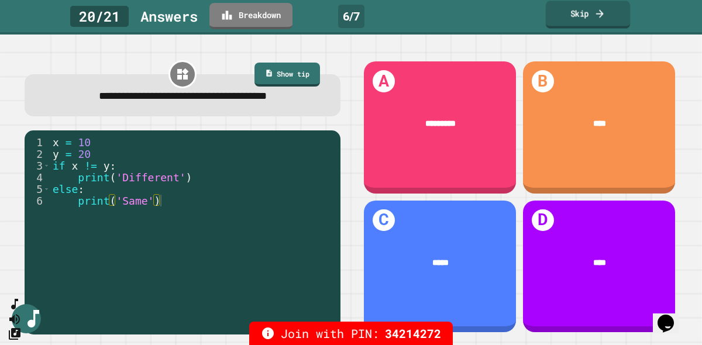
click at [597, 18] on icon at bounding box center [599, 14] width 11 height 12
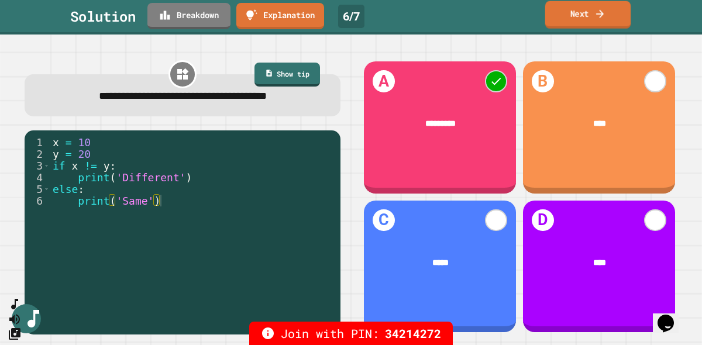
click at [558, 20] on link "Next" at bounding box center [588, 14] width 86 height 27
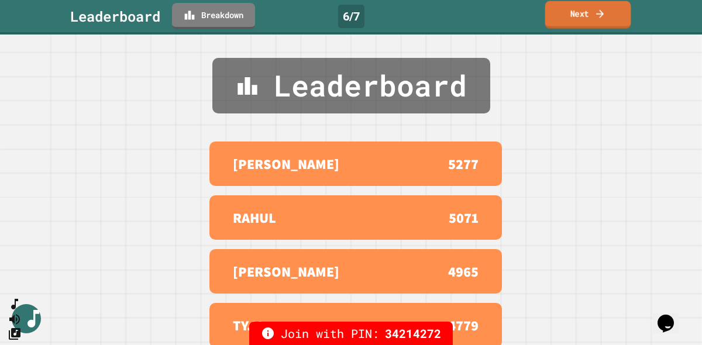
click at [561, 25] on link "Next" at bounding box center [588, 14] width 86 height 27
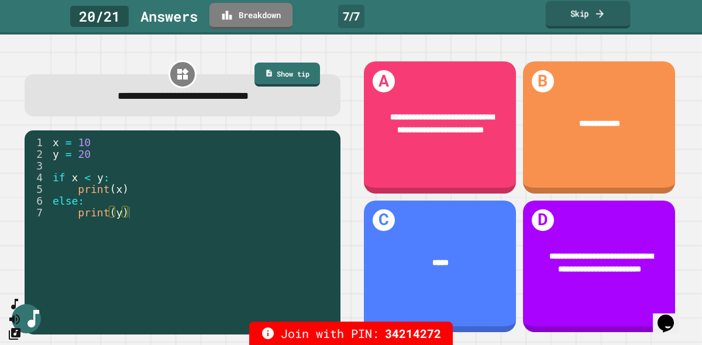
click at [614, 9] on link "Skip" at bounding box center [588, 14] width 85 height 27
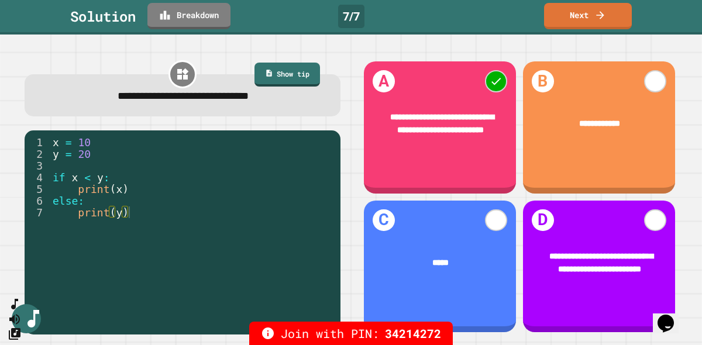
click at [608, 18] on link "Next" at bounding box center [588, 16] width 88 height 26
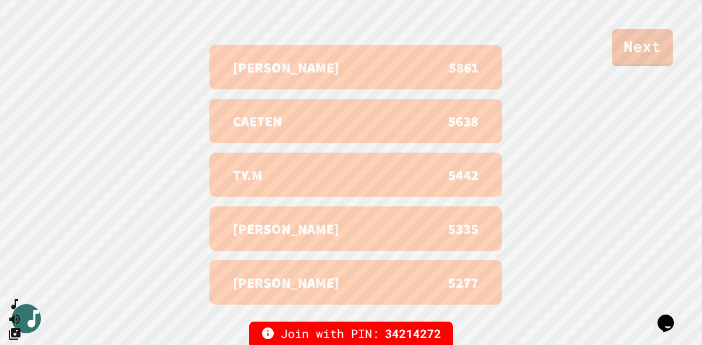
scroll to position [483, 0]
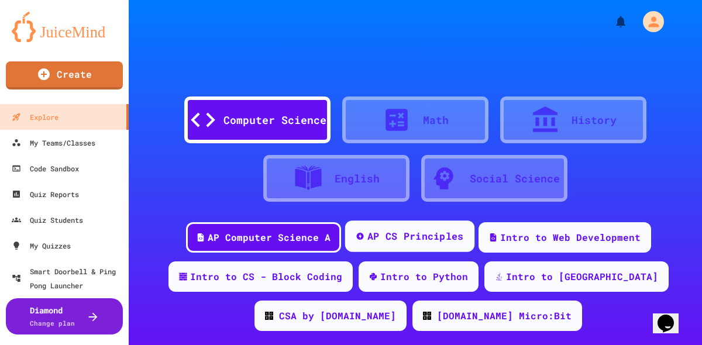
click at [394, 240] on div "AP CS Principles" at bounding box center [415, 236] width 97 height 15
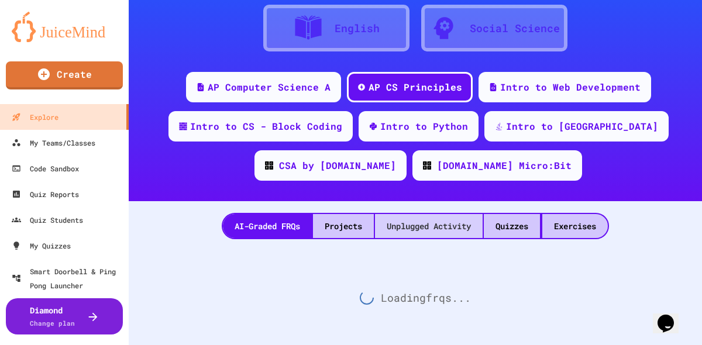
scroll to position [161, 0]
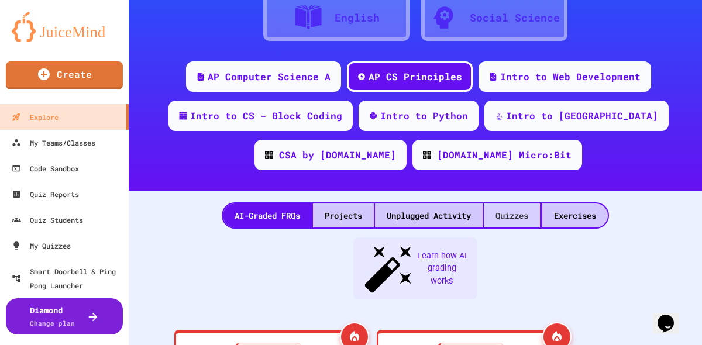
click at [532, 220] on div "Quizzes" at bounding box center [512, 216] width 56 height 24
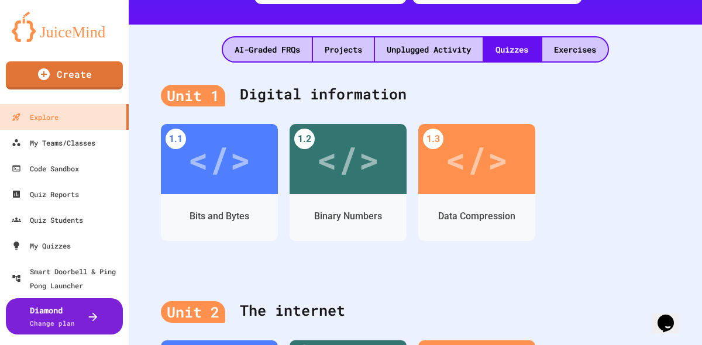
scroll to position [277, 0]
